Goal: Task Accomplishment & Management: Manage account settings

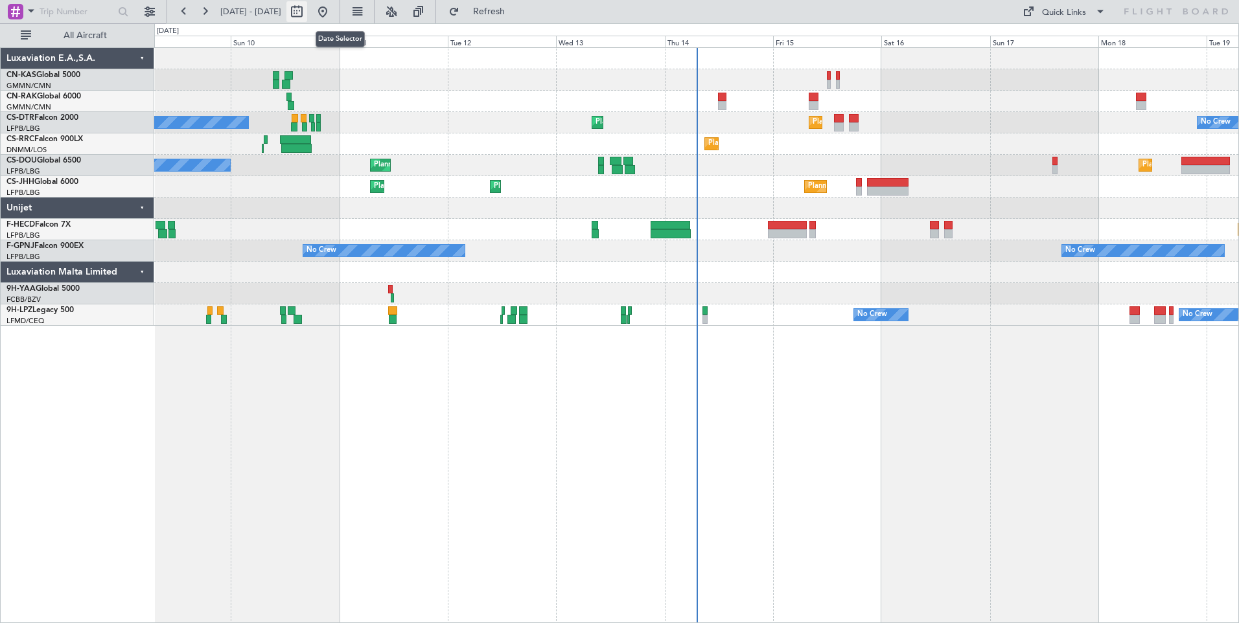
click at [307, 8] on button at bounding box center [296, 11] width 21 height 21
select select "8"
select select "2025"
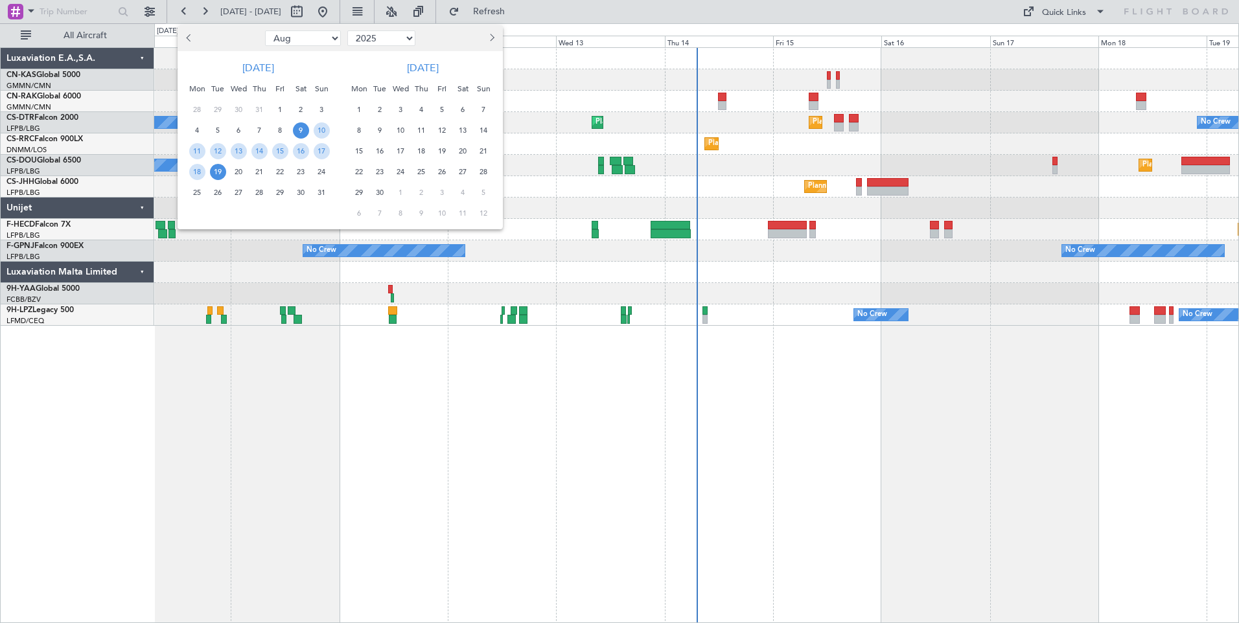
click at [303, 131] on span "9" at bounding box center [301, 130] width 16 height 16
click at [295, 176] on span "23" at bounding box center [301, 172] width 16 height 16
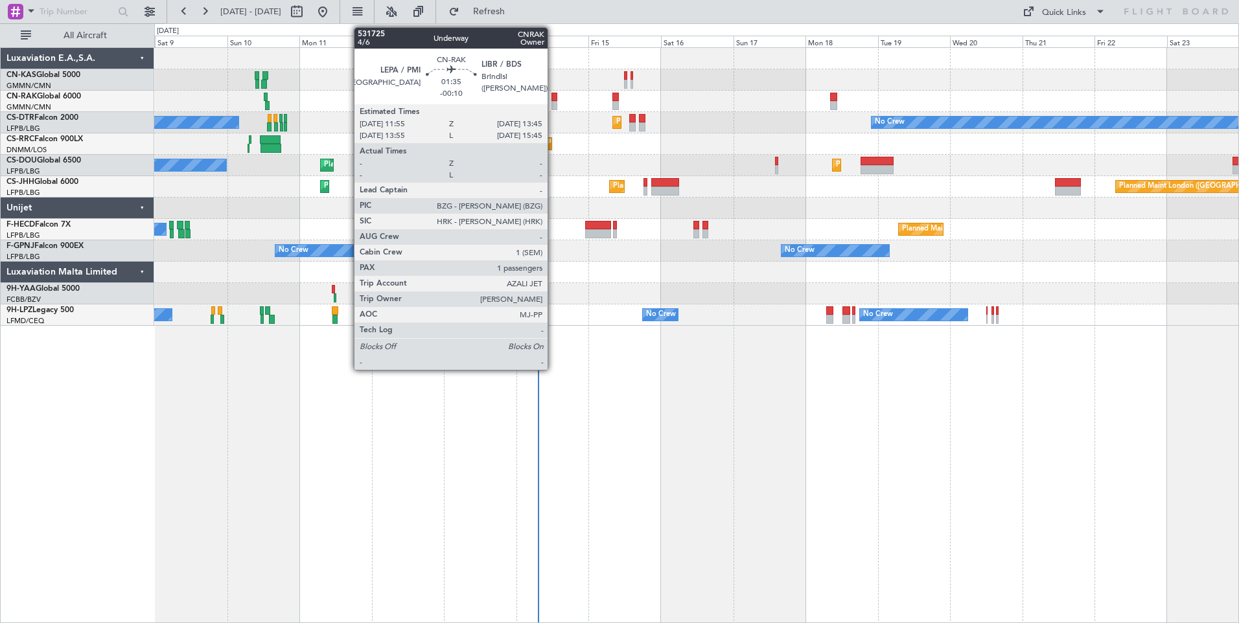
click at [552, 97] on div at bounding box center [554, 97] width 6 height 9
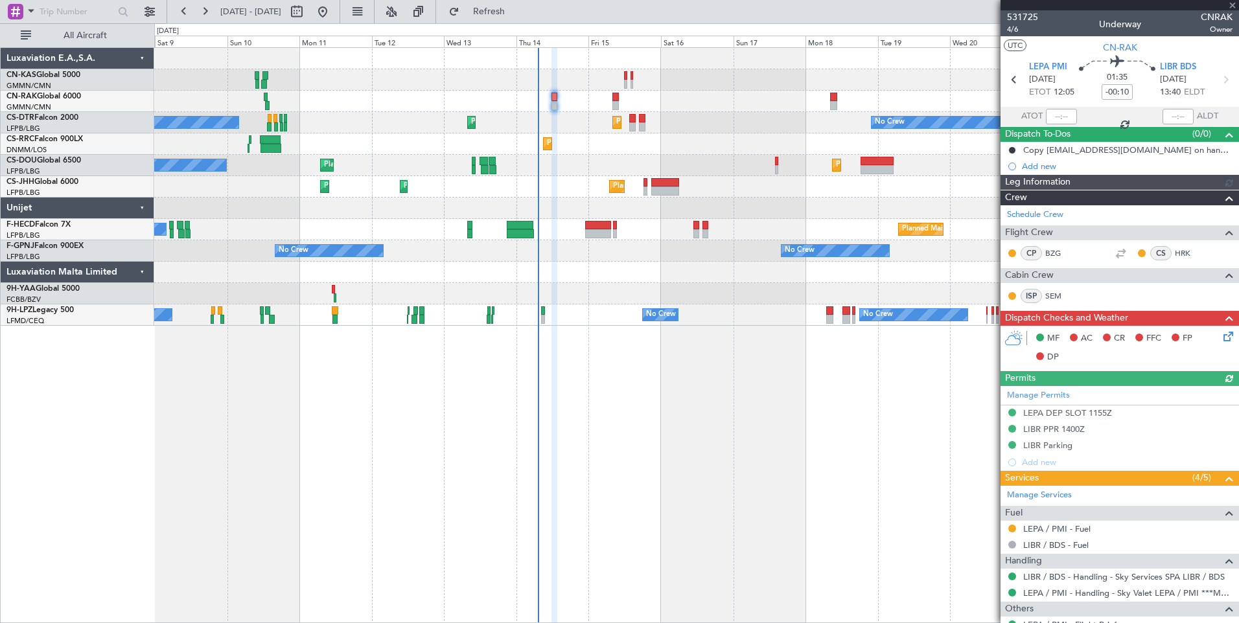
type input "[PERSON_NAME] ([PERSON_NAME])"
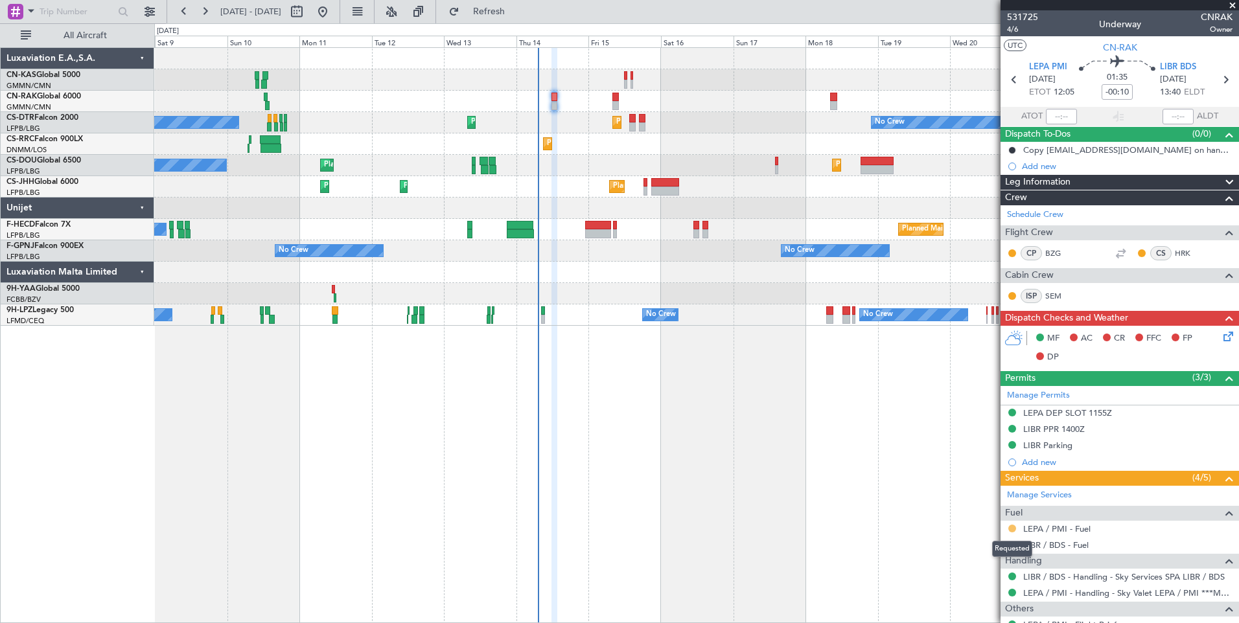
click at [1014, 527] on button at bounding box center [1012, 529] width 8 height 8
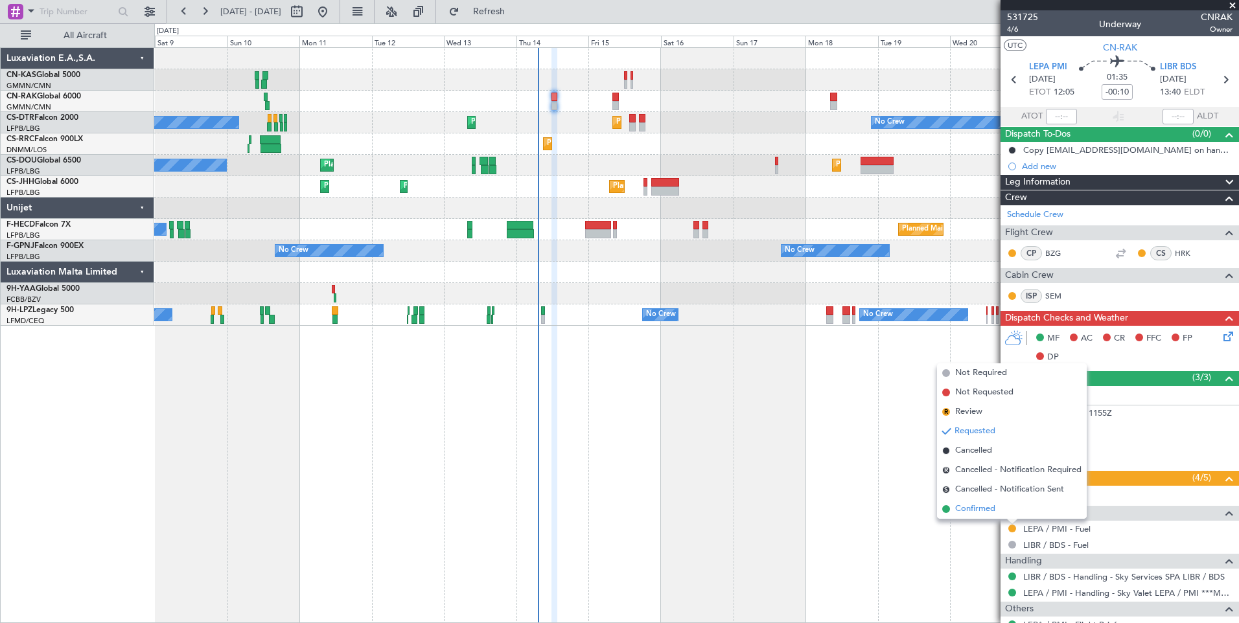
click at [988, 511] on span "Confirmed" at bounding box center [975, 509] width 40 height 13
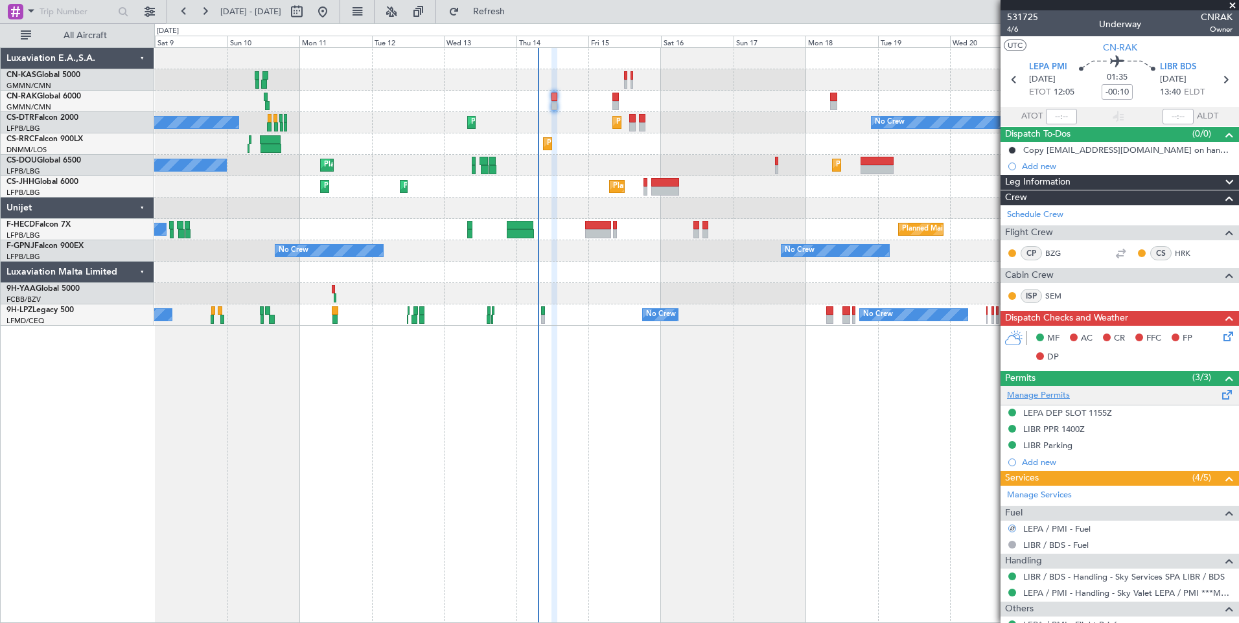
click at [1041, 395] on link "Manage Permits" at bounding box center [1038, 395] width 63 height 13
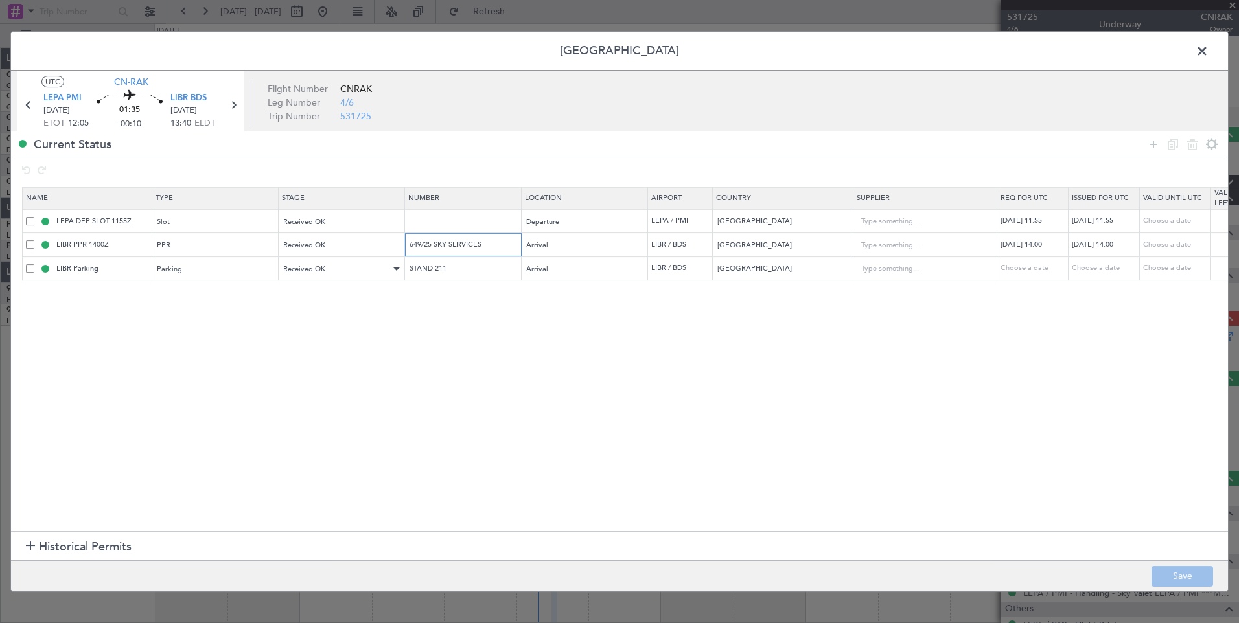
drag, startPoint x: 489, startPoint y: 248, endPoint x: 362, endPoint y: 266, distance: 127.5
click at [362, 266] on table "Name Type Stage Number Location Airport Country Supplier Req For Utc Issued For…" at bounding box center [848, 234] width 1653 height 94
click at [1208, 51] on span at bounding box center [1208, 54] width 0 height 26
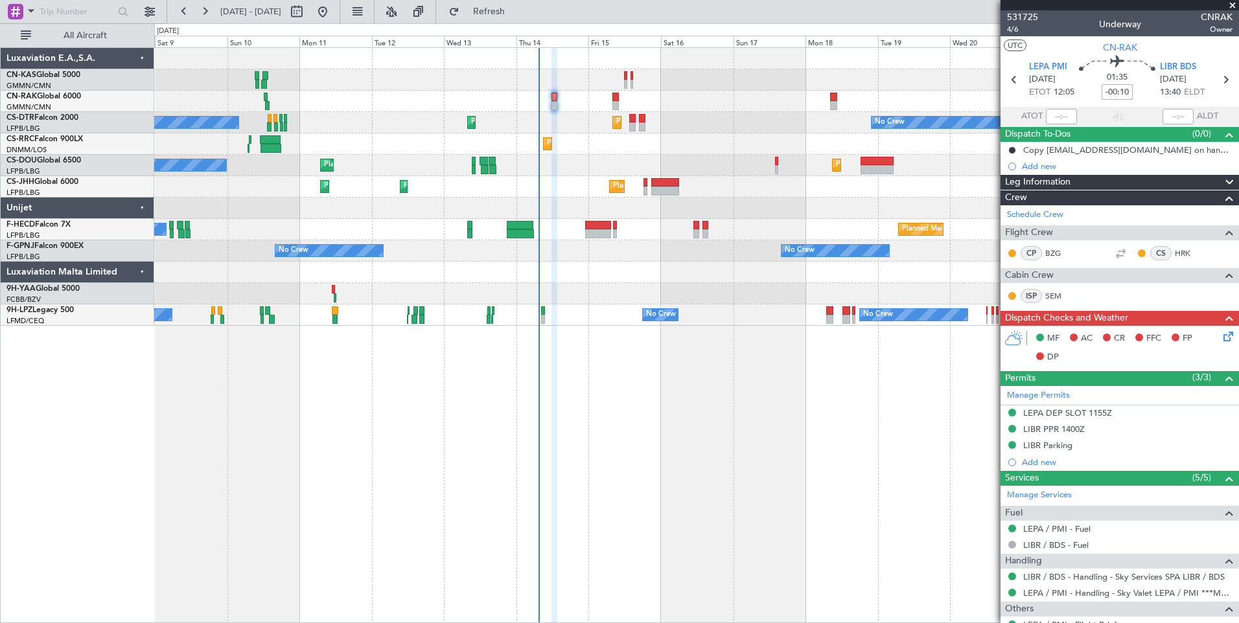
click at [1114, 98] on input "-00:10" at bounding box center [1116, 92] width 31 height 16
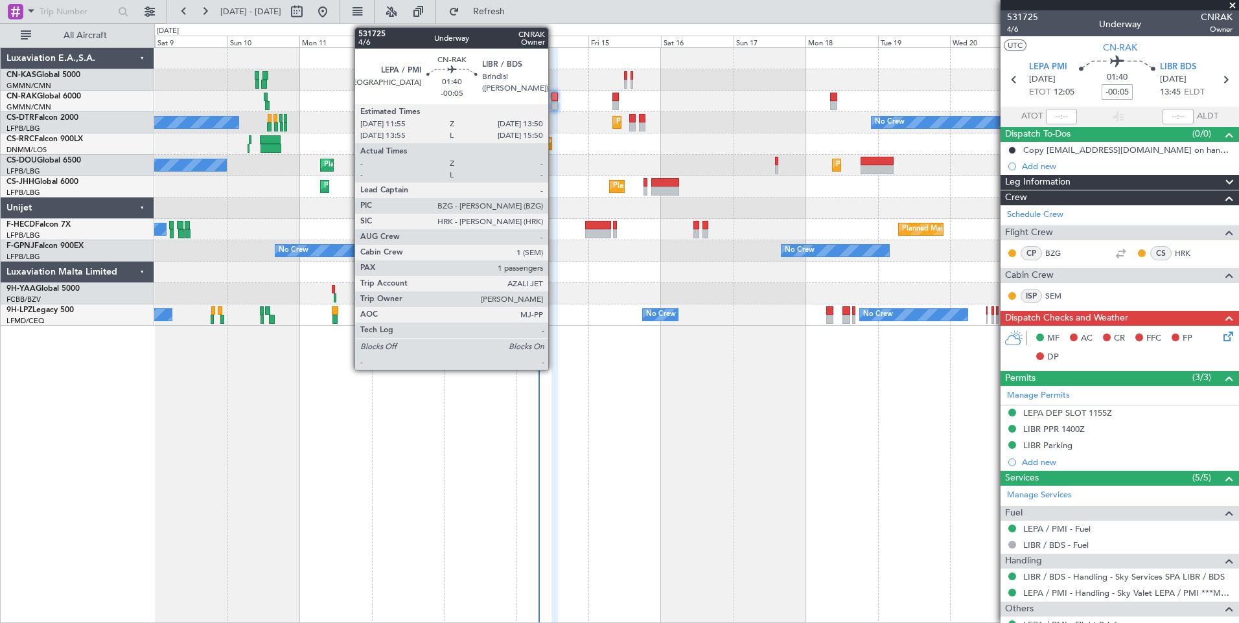
click at [554, 100] on div at bounding box center [554, 97] width 6 height 9
type input "-00:05"
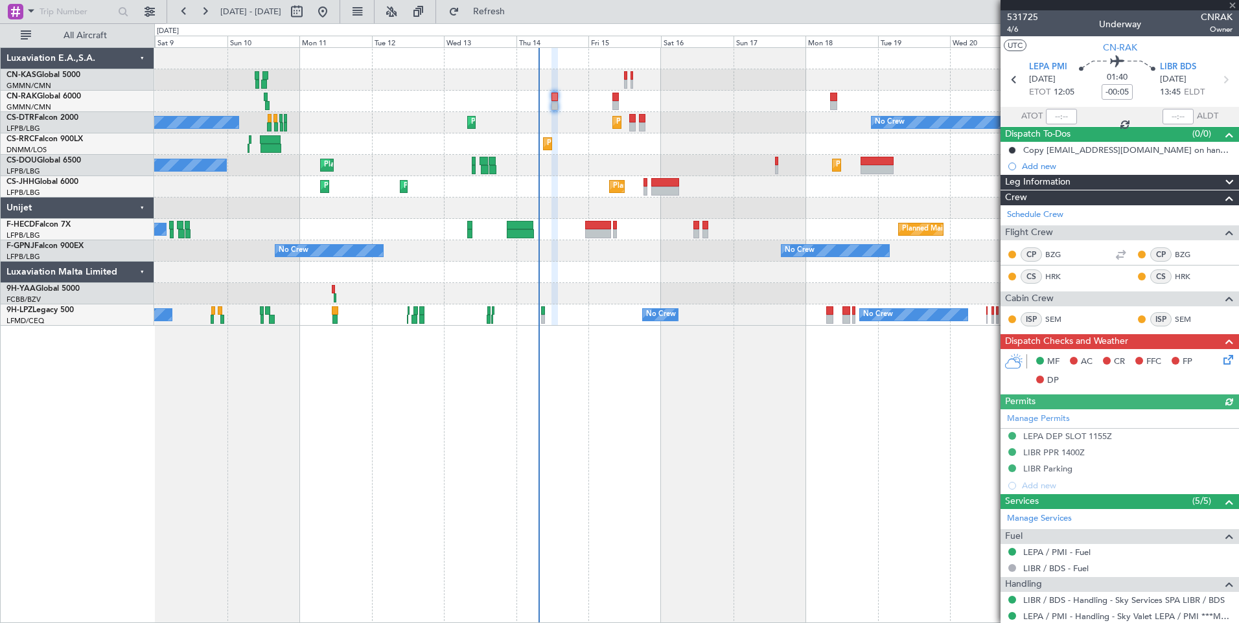
type input "[PERSON_NAME] ([PERSON_NAME])"
click at [1221, 363] on icon at bounding box center [1226, 357] width 10 height 10
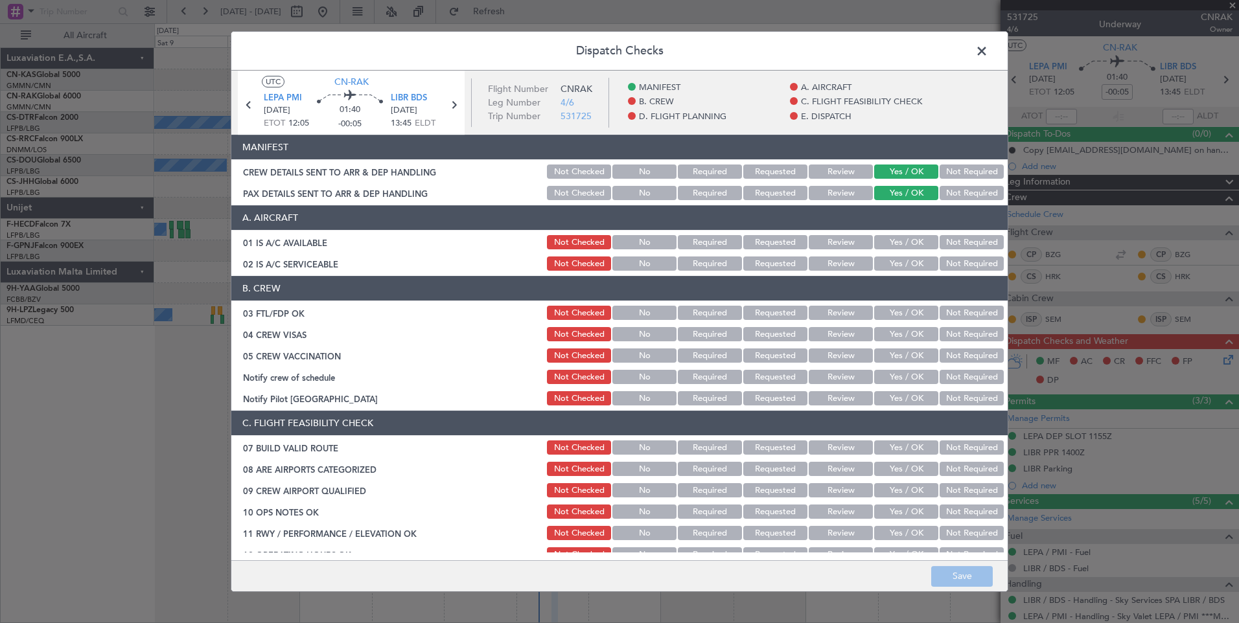
click at [947, 396] on button "Not Required" at bounding box center [971, 398] width 64 height 14
click at [903, 235] on button "Yes / OK" at bounding box center [906, 242] width 64 height 14
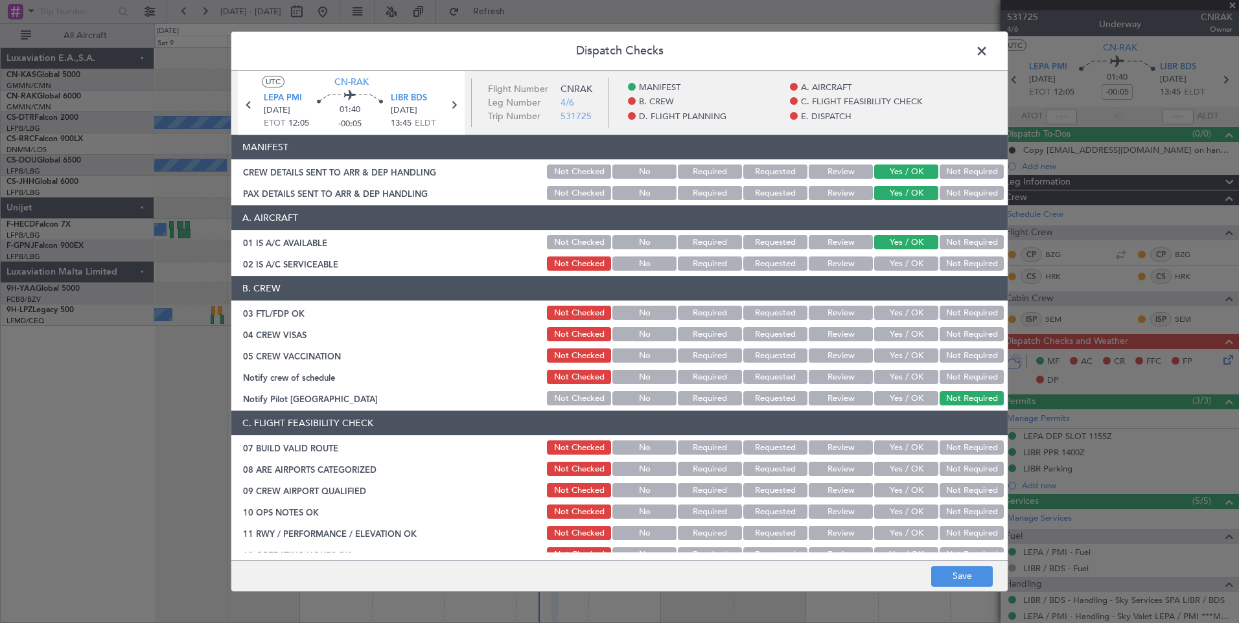
click at [908, 260] on button "Yes / OK" at bounding box center [906, 264] width 64 height 14
click at [906, 315] on button "Yes / OK" at bounding box center [906, 313] width 64 height 14
click at [906, 336] on button "Yes / OK" at bounding box center [906, 334] width 64 height 14
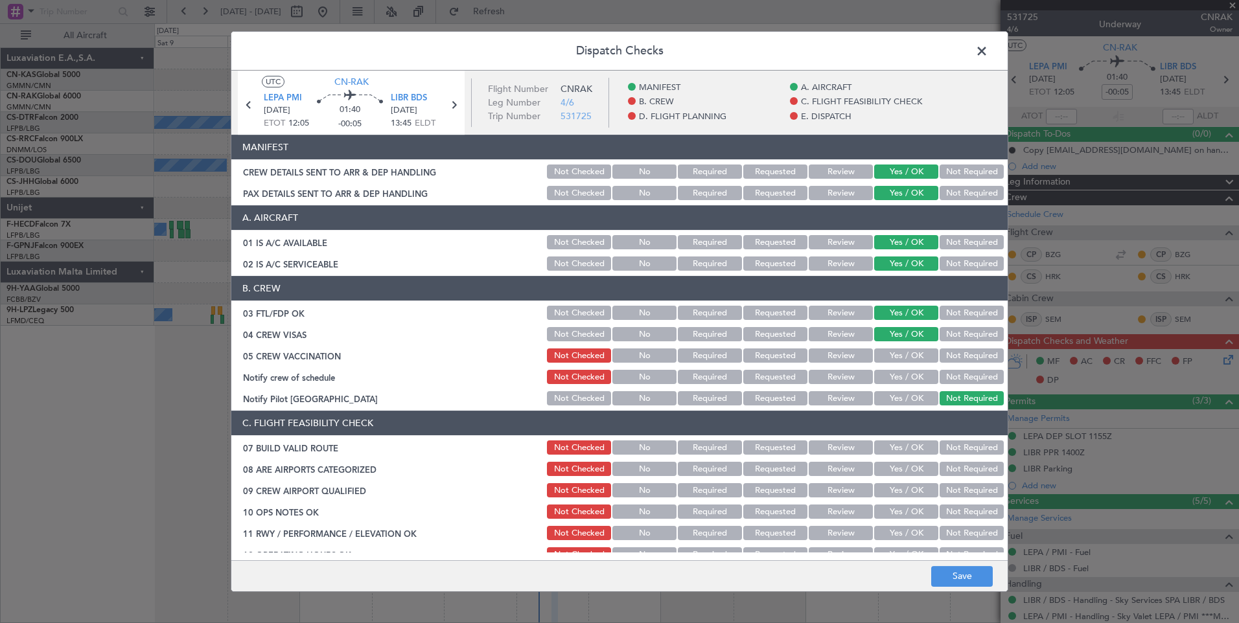
click at [906, 353] on button "Yes / OK" at bounding box center [906, 356] width 64 height 14
click at [908, 377] on button "Yes / OK" at bounding box center [906, 377] width 64 height 14
click at [889, 451] on button "Yes / OK" at bounding box center [906, 448] width 64 height 14
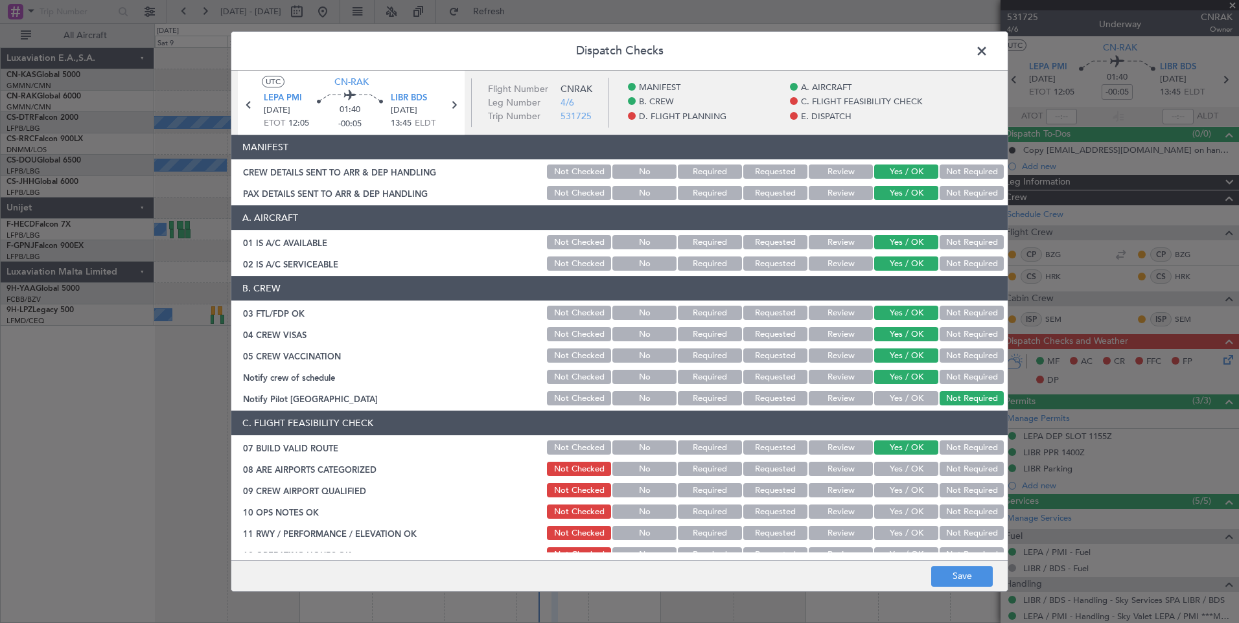
click at [893, 468] on button "Yes / OK" at bounding box center [906, 469] width 64 height 14
click at [897, 489] on button "Yes / OK" at bounding box center [906, 490] width 64 height 14
click at [899, 509] on button "Yes / OK" at bounding box center [906, 512] width 64 height 14
click at [899, 534] on button "Yes / OK" at bounding box center [906, 533] width 64 height 14
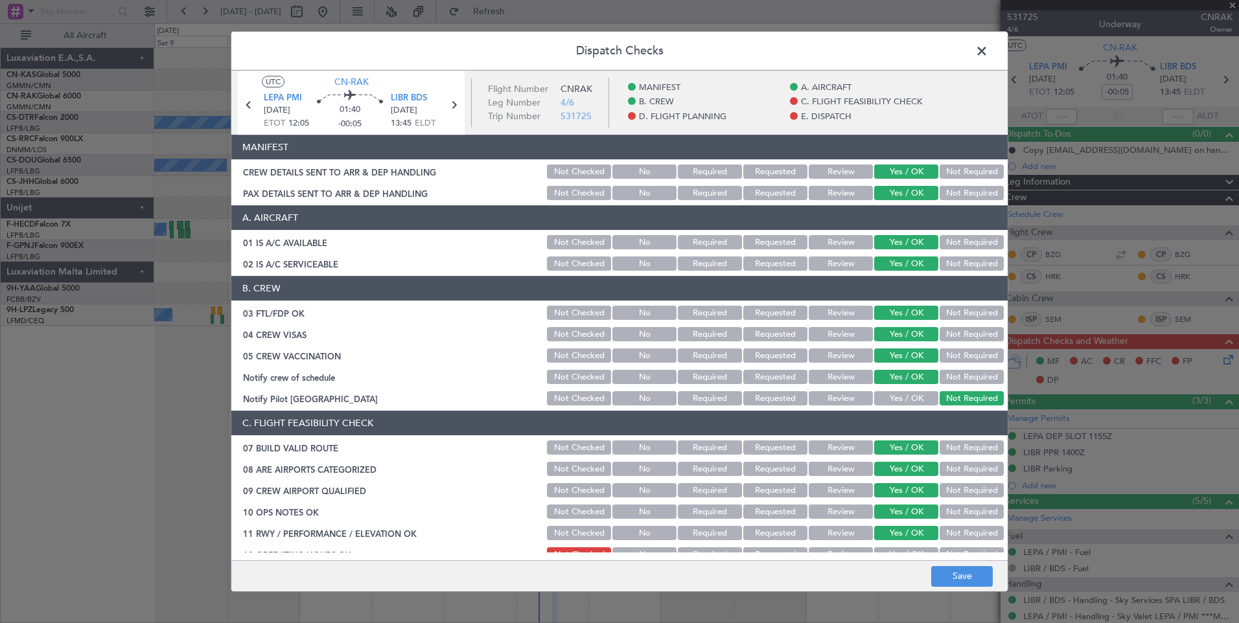
click at [899, 550] on button "Yes / OK" at bounding box center [906, 554] width 64 height 14
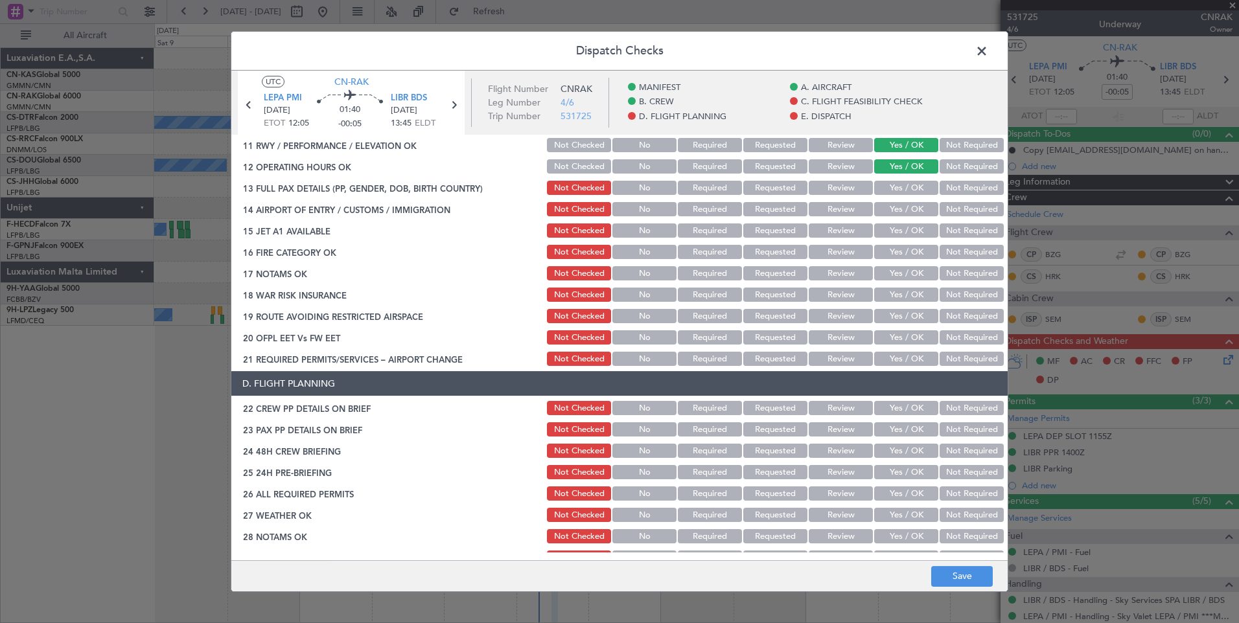
scroll to position [402, 0]
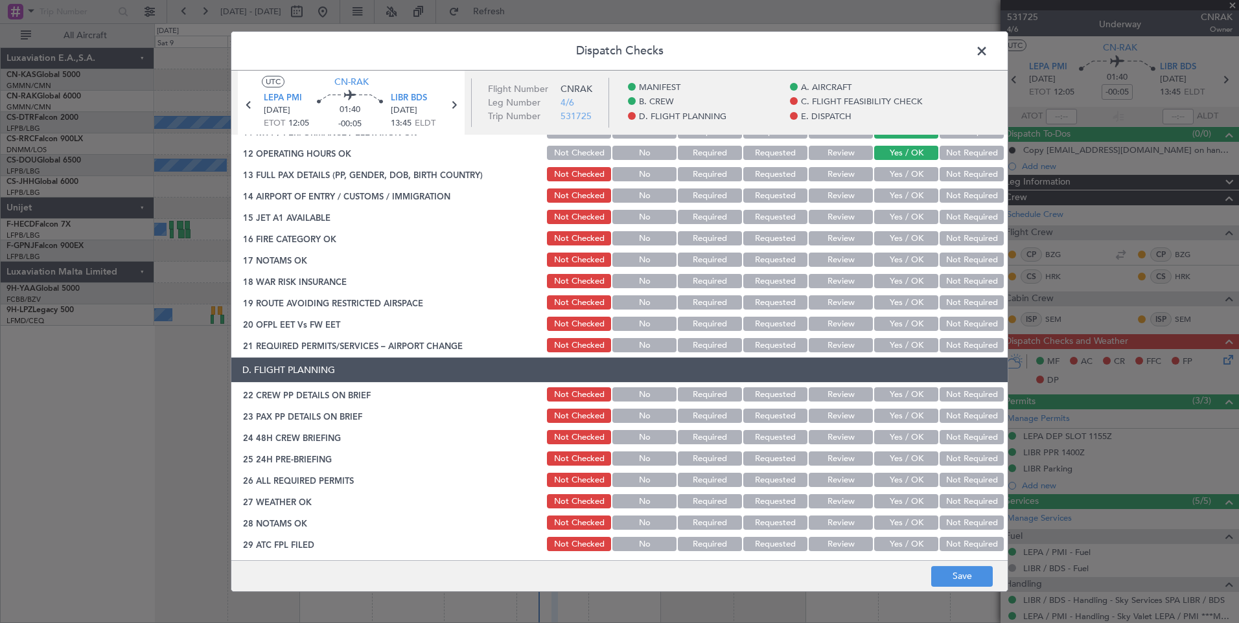
click at [912, 176] on button "Yes / OK" at bounding box center [906, 174] width 64 height 14
click at [917, 192] on button "Yes / OK" at bounding box center [906, 196] width 64 height 14
click at [918, 218] on button "Yes / OK" at bounding box center [906, 217] width 64 height 14
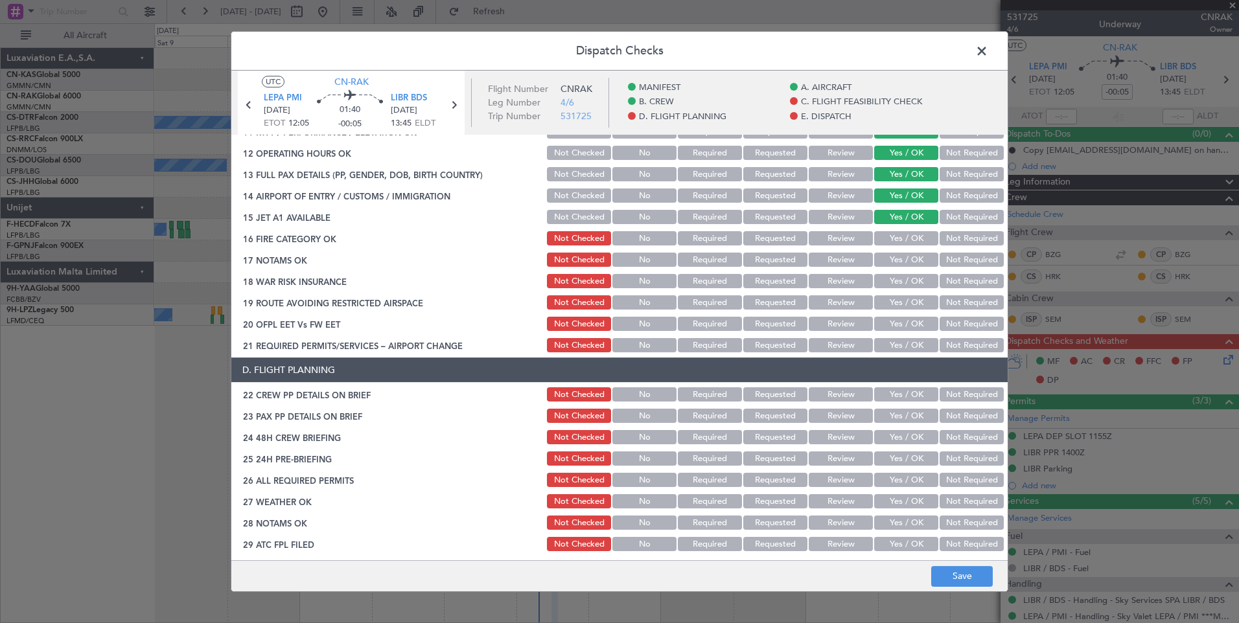
click at [917, 241] on button "Yes / OK" at bounding box center [906, 238] width 64 height 14
click at [915, 262] on button "Yes / OK" at bounding box center [906, 260] width 64 height 14
click at [915, 287] on button "Yes / OK" at bounding box center [906, 281] width 64 height 14
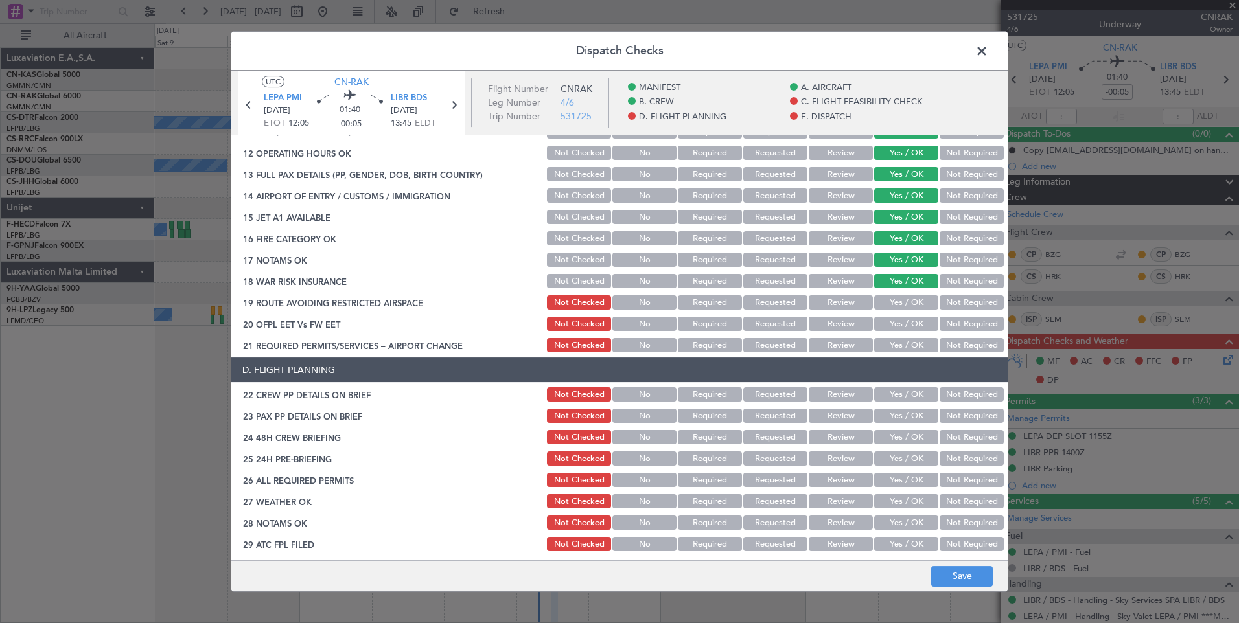
click at [915, 310] on div "Yes / OK" at bounding box center [904, 302] width 65 height 18
click at [915, 318] on button "Yes / OK" at bounding box center [906, 324] width 64 height 14
click at [909, 306] on button "Yes / OK" at bounding box center [906, 302] width 64 height 14
click at [907, 354] on div "Yes / OK" at bounding box center [904, 345] width 65 height 18
click at [903, 347] on button "Yes / OK" at bounding box center [906, 345] width 64 height 14
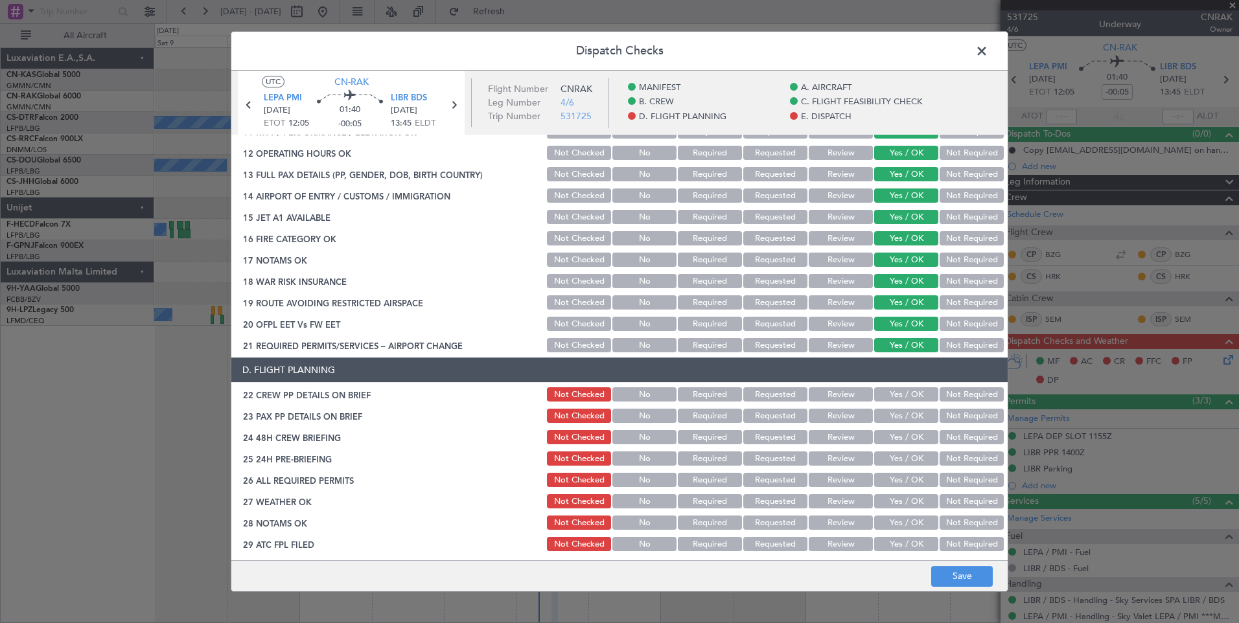
click at [899, 387] on button "Yes / OK" at bounding box center [906, 394] width 64 height 14
click at [896, 418] on button "Yes / OK" at bounding box center [906, 416] width 64 height 14
click at [894, 439] on button "Yes / OK" at bounding box center [906, 437] width 64 height 14
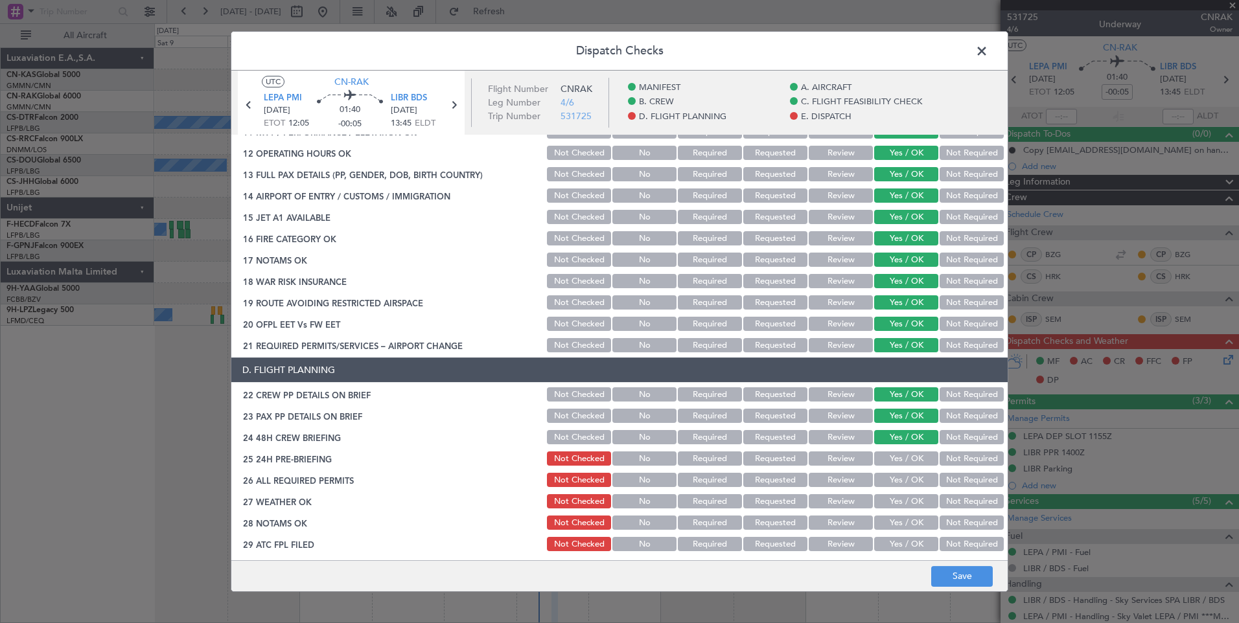
click at [890, 452] on button "Yes / OK" at bounding box center [906, 459] width 64 height 14
click at [890, 483] on button "Yes / OK" at bounding box center [906, 480] width 64 height 14
click at [897, 507] on button "Yes / OK" at bounding box center [906, 501] width 64 height 14
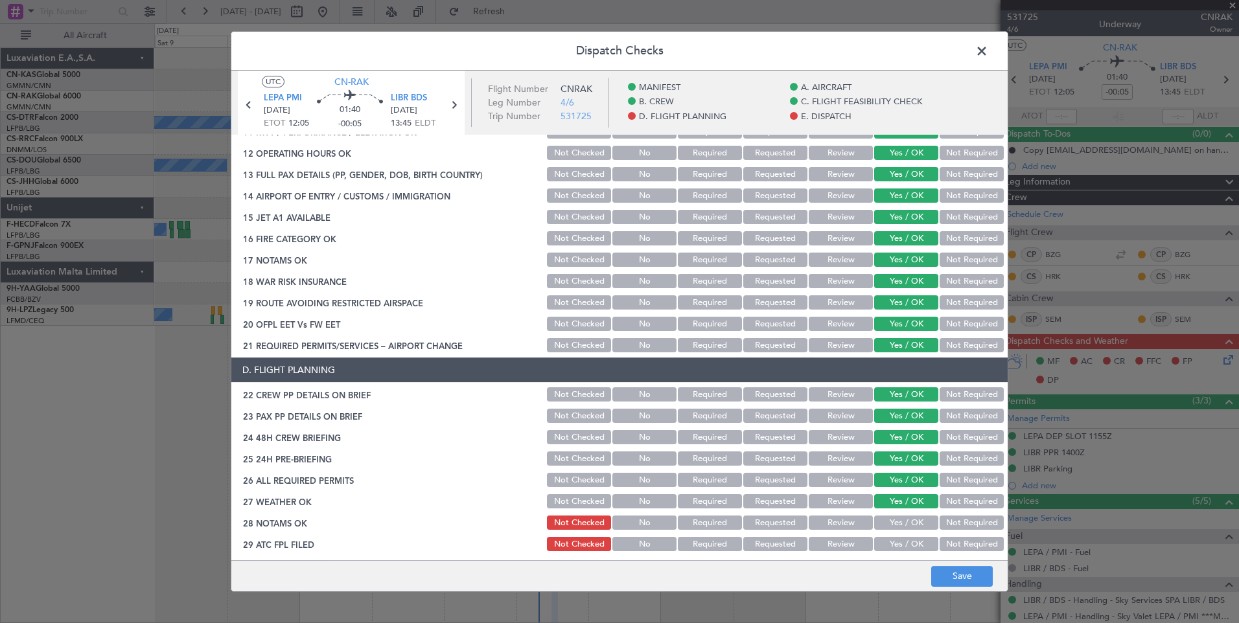
click at [899, 522] on button "Yes / OK" at bounding box center [906, 523] width 64 height 14
click at [899, 537] on button "Yes / OK" at bounding box center [906, 544] width 64 height 14
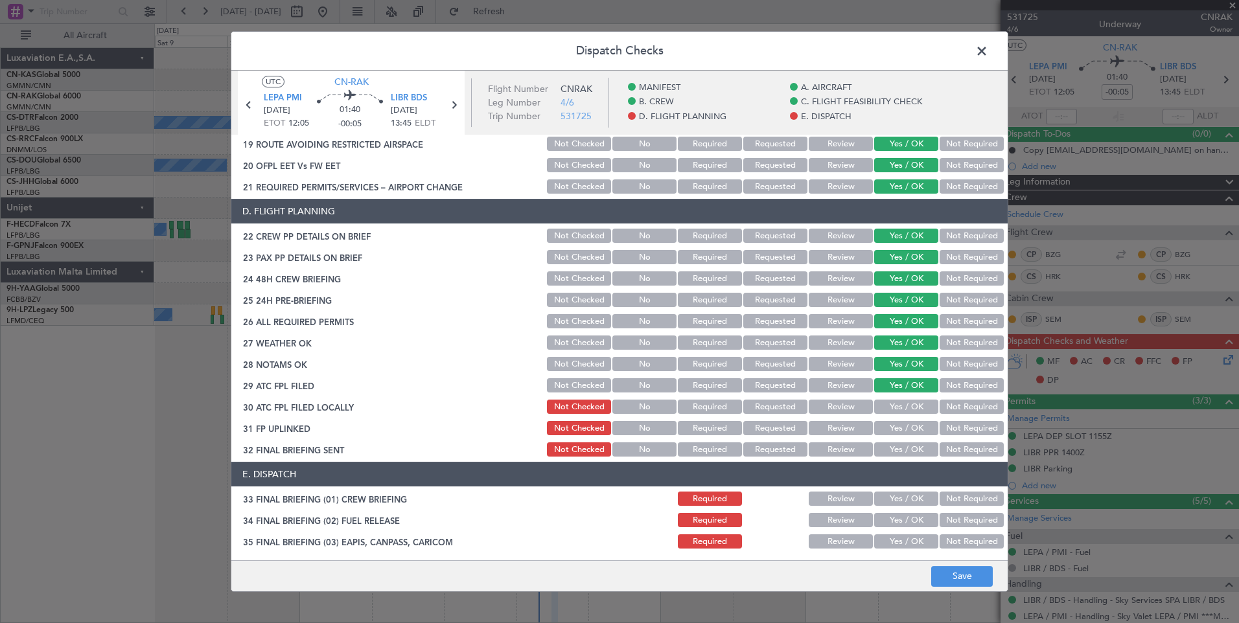
scroll to position [755, 0]
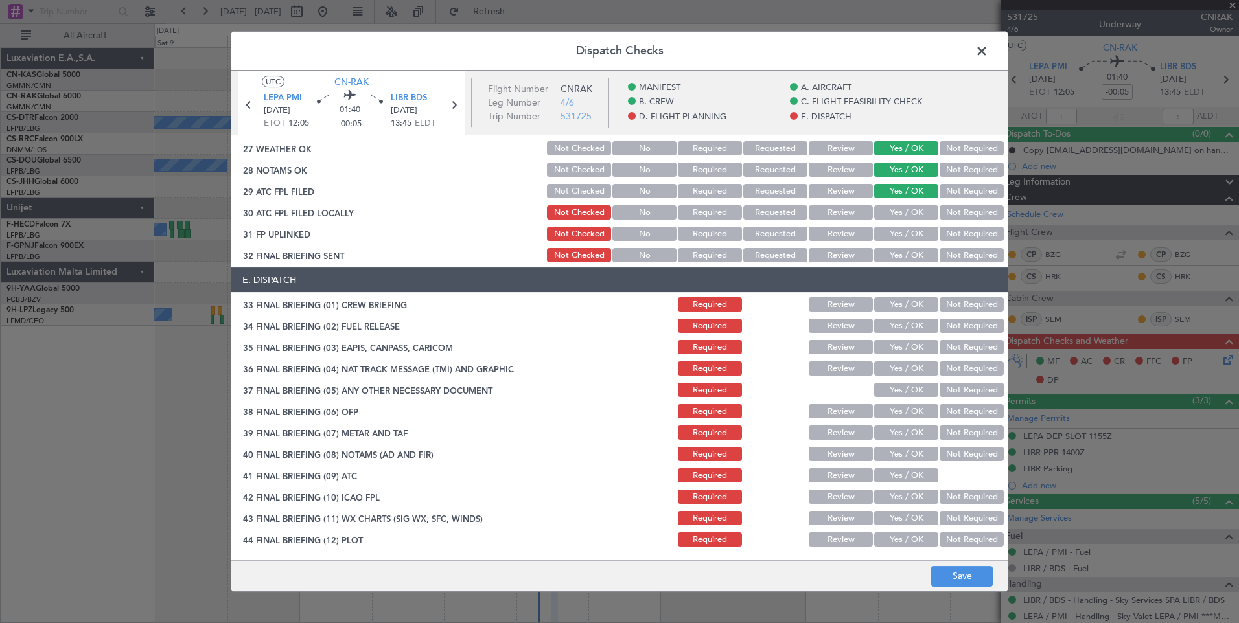
click at [890, 211] on button "Yes / OK" at bounding box center [906, 212] width 64 height 14
click at [892, 233] on button "Yes / OK" at bounding box center [906, 234] width 64 height 14
click at [898, 252] on button "Yes / OK" at bounding box center [906, 255] width 64 height 14
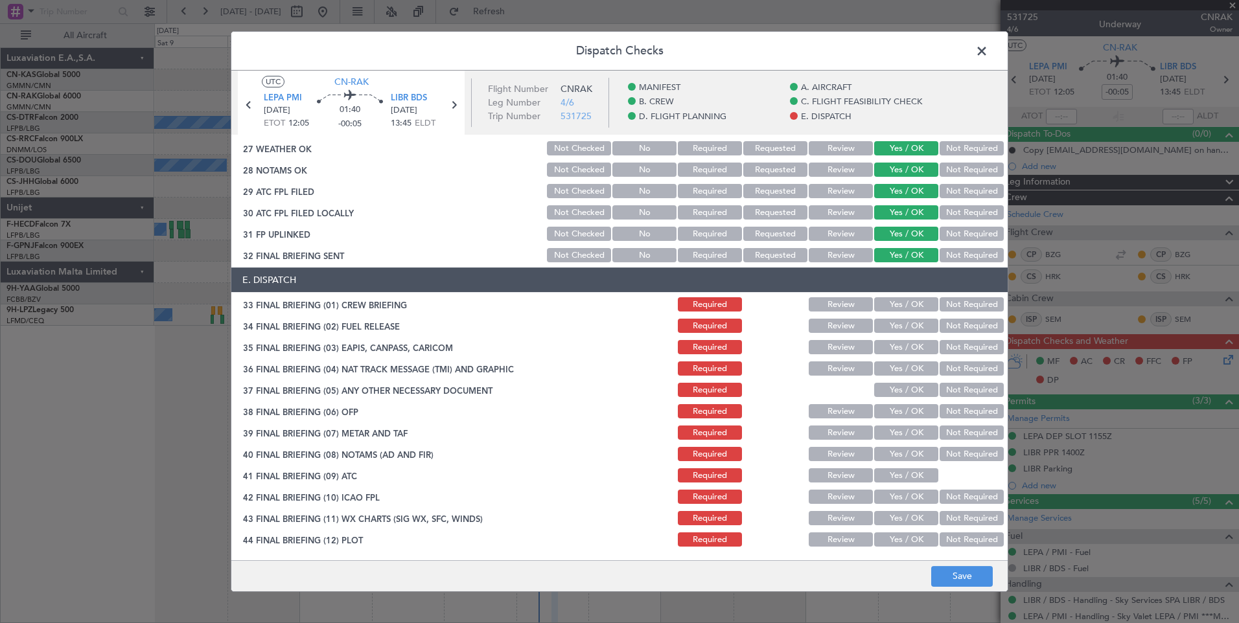
click at [905, 308] on button "Yes / OK" at bounding box center [906, 304] width 64 height 14
click at [905, 330] on button "Yes / OK" at bounding box center [906, 326] width 64 height 14
click at [906, 347] on button "Yes / OK" at bounding box center [906, 347] width 64 height 14
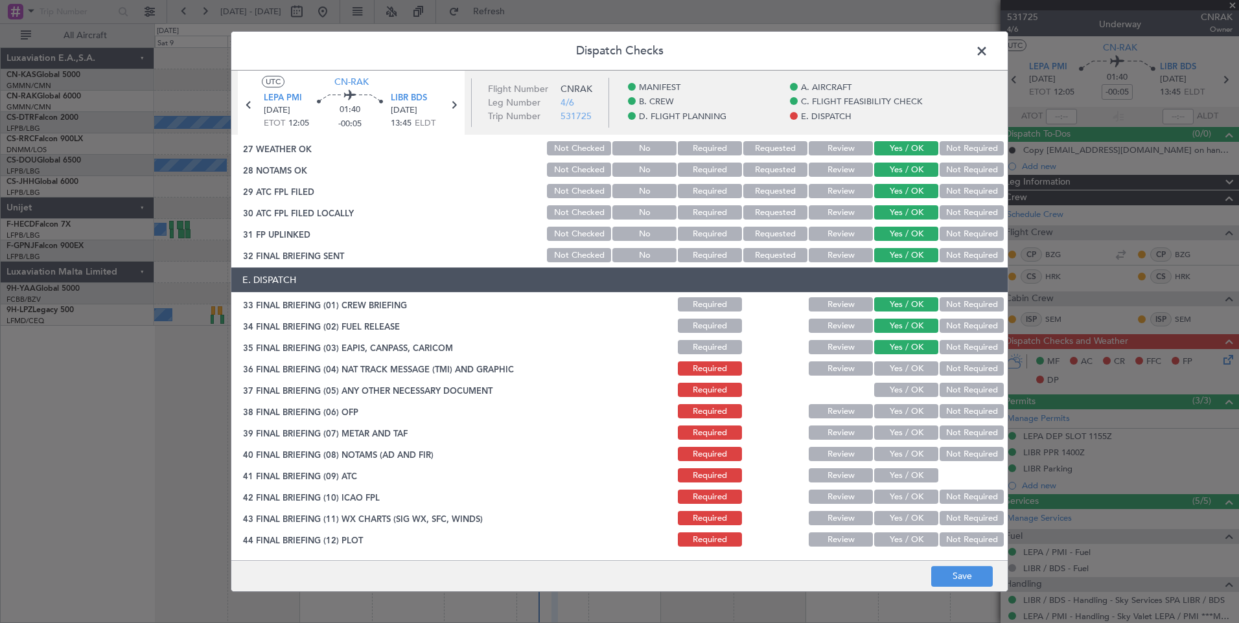
click at [906, 377] on div "Yes / OK" at bounding box center [904, 369] width 65 height 18
click at [903, 367] on button "Yes / OK" at bounding box center [906, 369] width 64 height 14
click at [901, 392] on button "Yes / OK" at bounding box center [906, 390] width 64 height 14
click at [901, 420] on div "Yes / OK" at bounding box center [904, 411] width 65 height 18
click at [899, 413] on button "Yes / OK" at bounding box center [906, 411] width 64 height 14
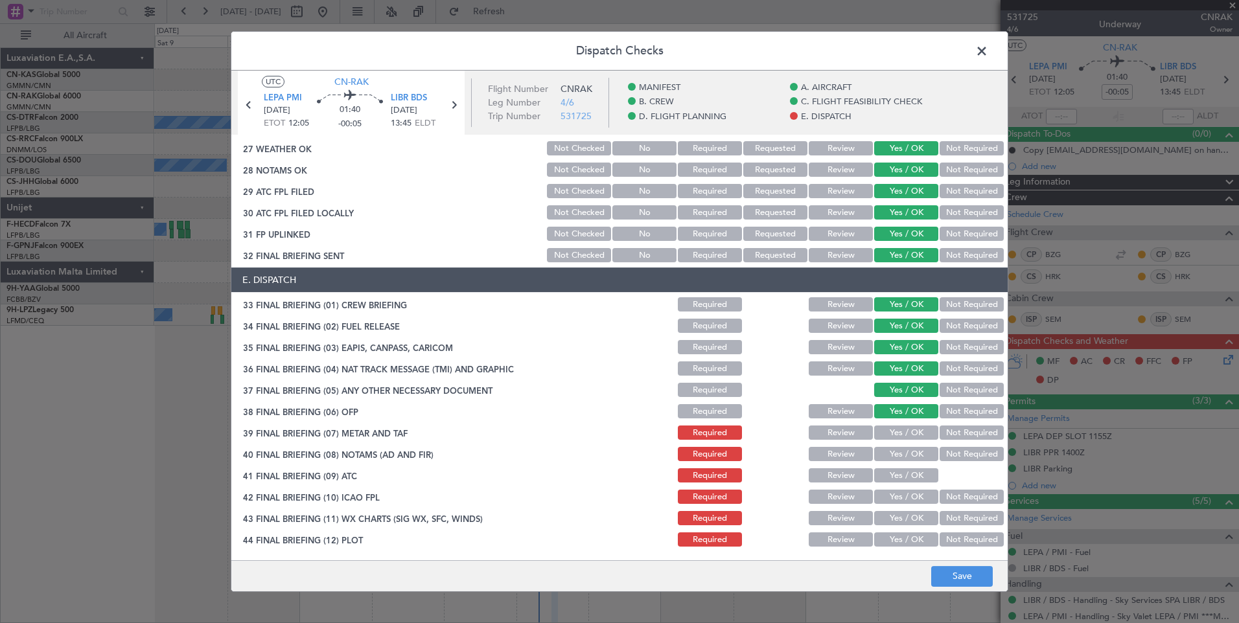
click at [902, 439] on button "Yes / OK" at bounding box center [906, 433] width 64 height 14
click at [904, 460] on button "Yes / OK" at bounding box center [906, 454] width 64 height 14
click at [904, 479] on button "Yes / OK" at bounding box center [906, 475] width 64 height 14
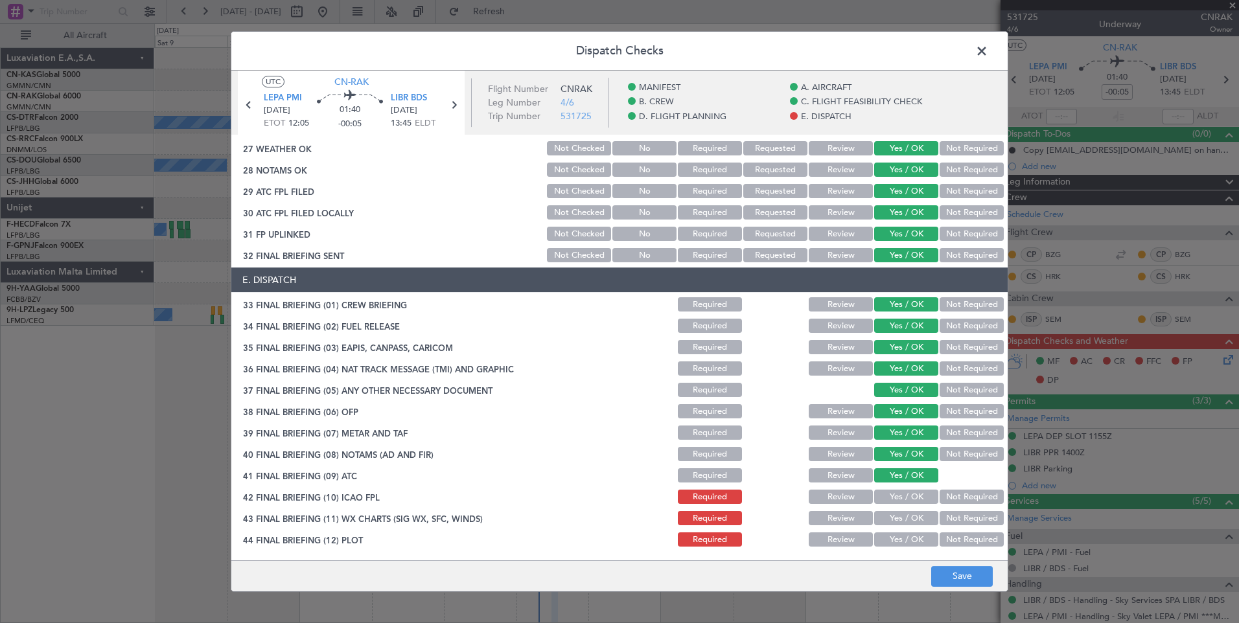
click at [904, 498] on button "Yes / OK" at bounding box center [906, 497] width 64 height 14
click at [904, 523] on button "Yes / OK" at bounding box center [906, 518] width 64 height 14
click at [909, 542] on button "Yes / OK" at bounding box center [906, 540] width 64 height 14
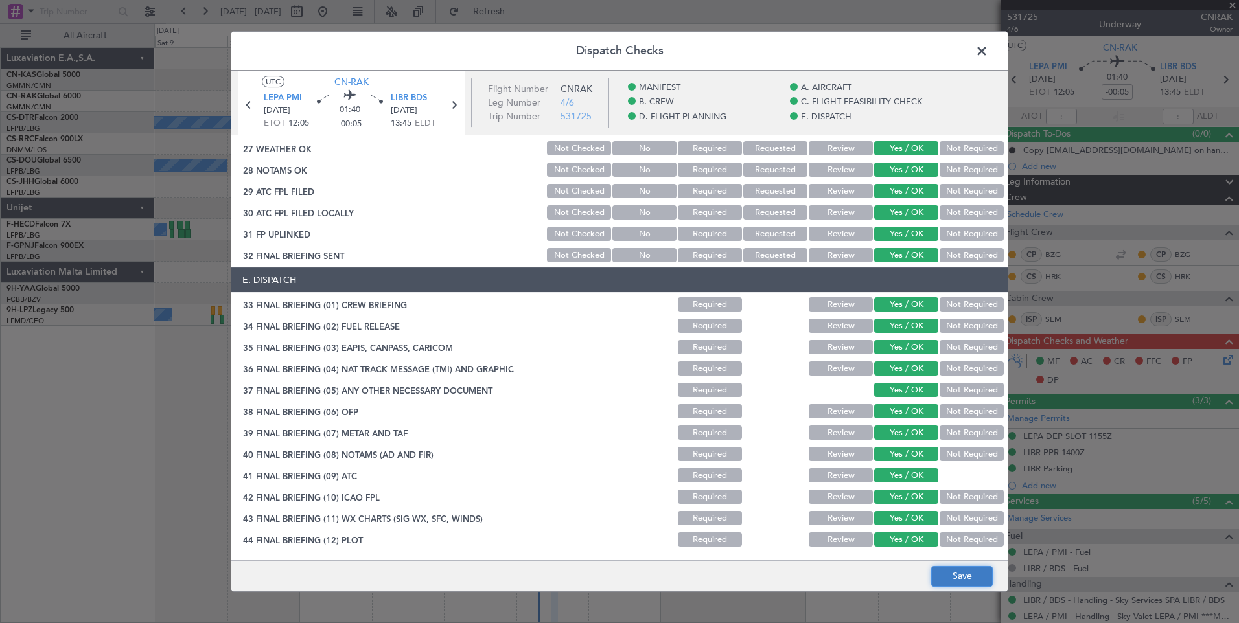
click at [972, 575] on button "Save" at bounding box center [962, 576] width 62 height 21
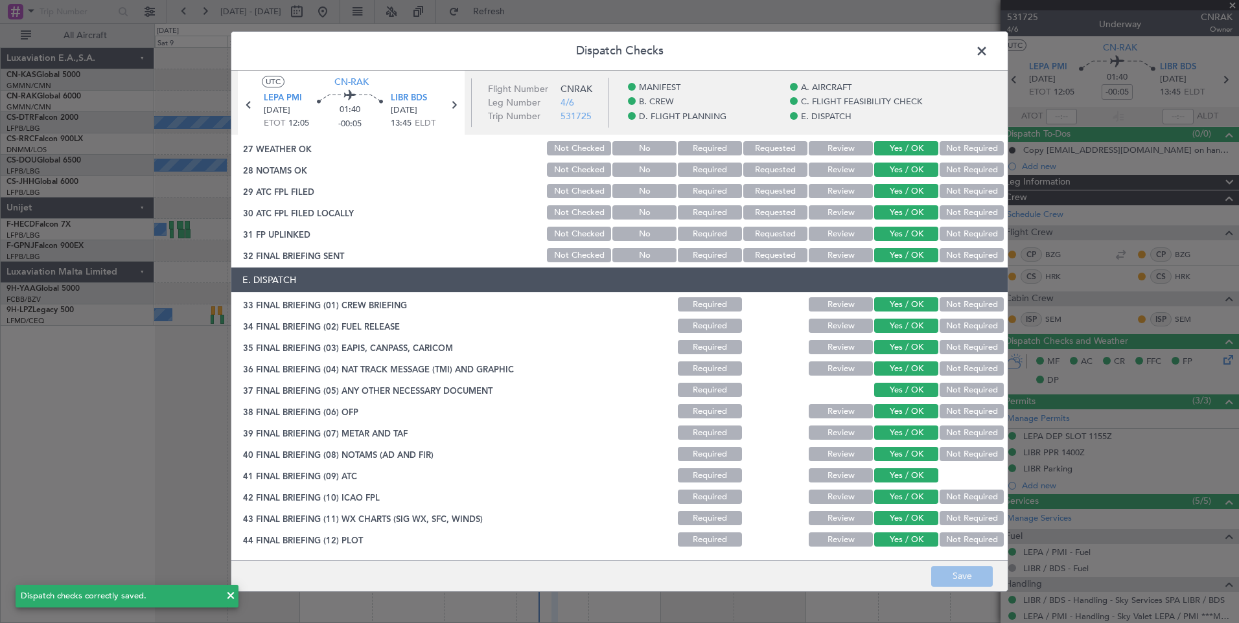
click at [988, 53] on span at bounding box center [988, 54] width 0 height 26
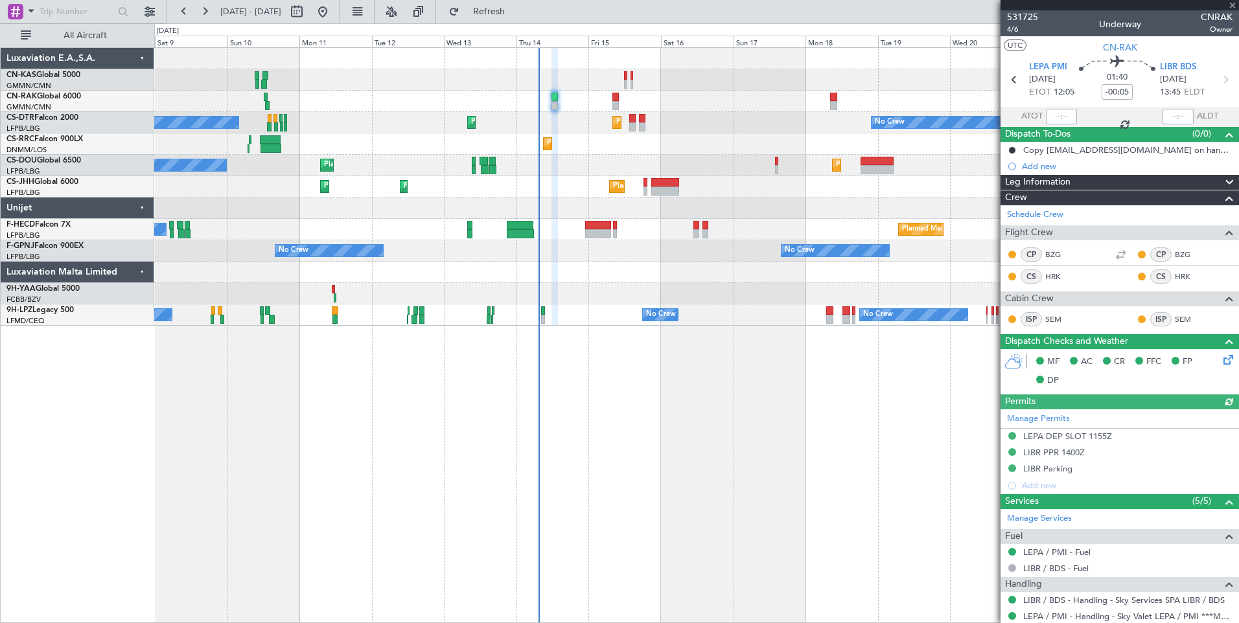
type input "[PERSON_NAME] ([PERSON_NAME])"
